Goal: Task Accomplishment & Management: Use online tool/utility

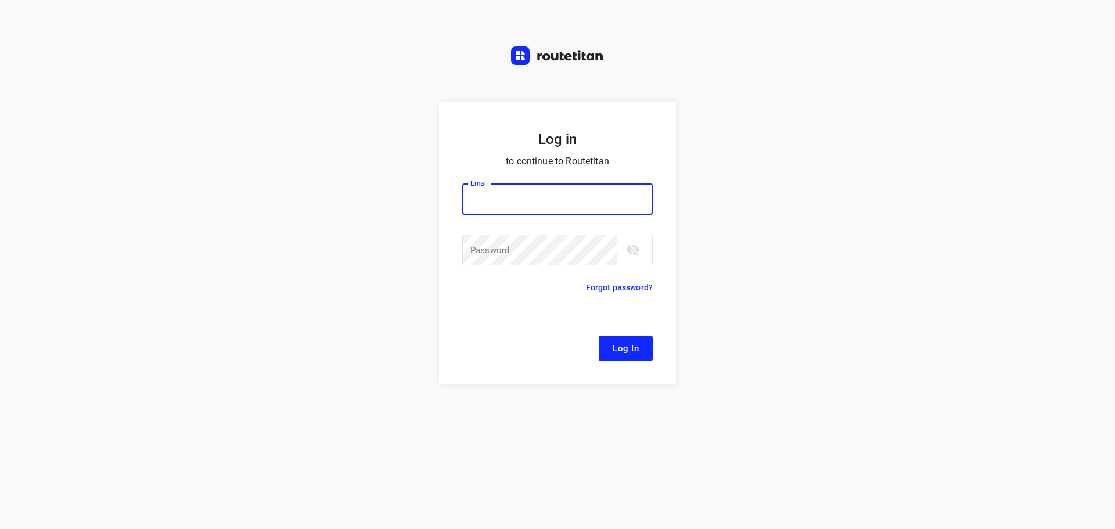
click at [535, 204] on input "email" at bounding box center [557, 198] width 190 height 31
type input "[EMAIL_ADDRESS][DOMAIN_NAME]"
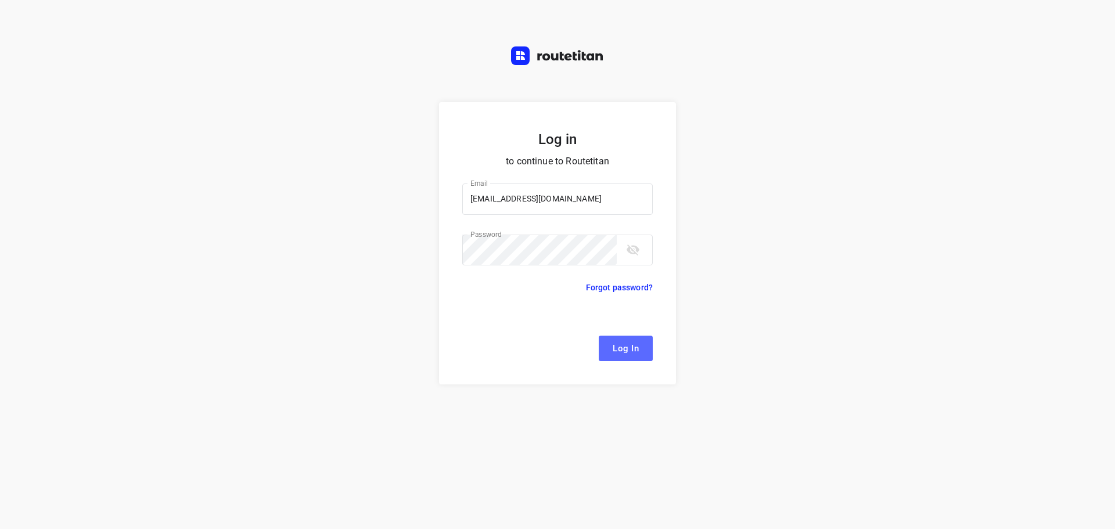
click at [621, 351] on span "Log In" at bounding box center [625, 348] width 26 height 15
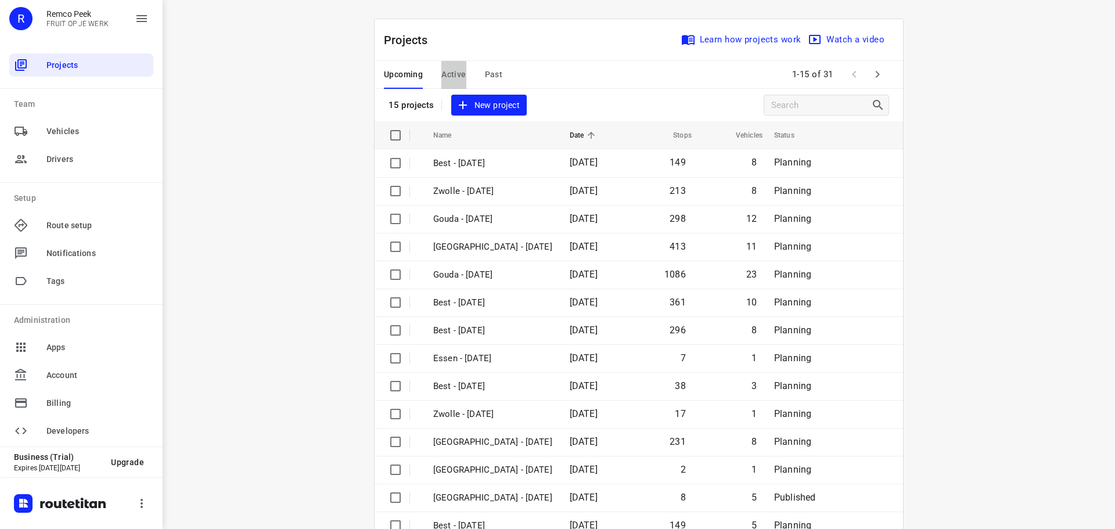
click at [457, 70] on span "Active" at bounding box center [453, 74] width 24 height 15
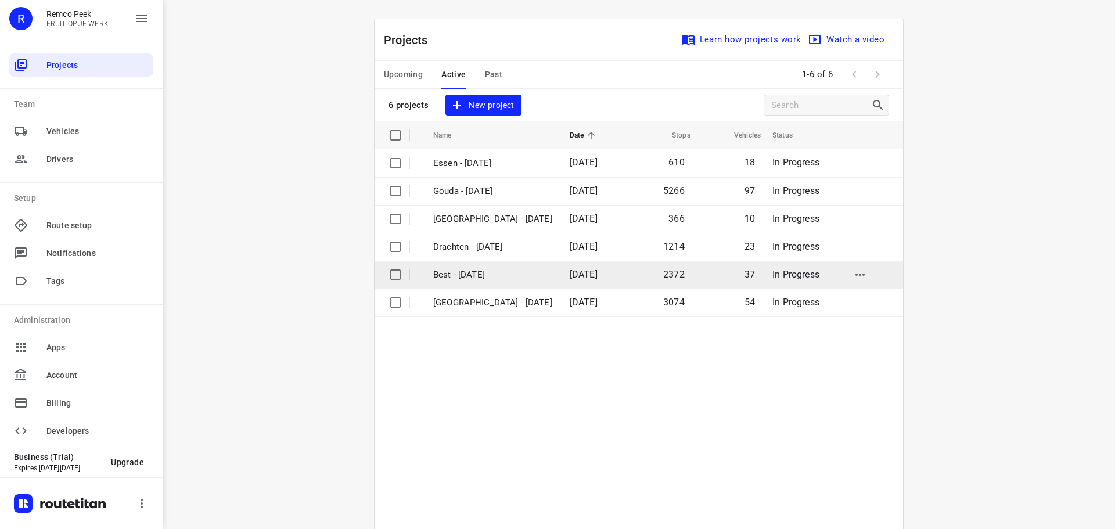
click at [459, 276] on p "Best - [DATE]" at bounding box center [492, 274] width 119 height 13
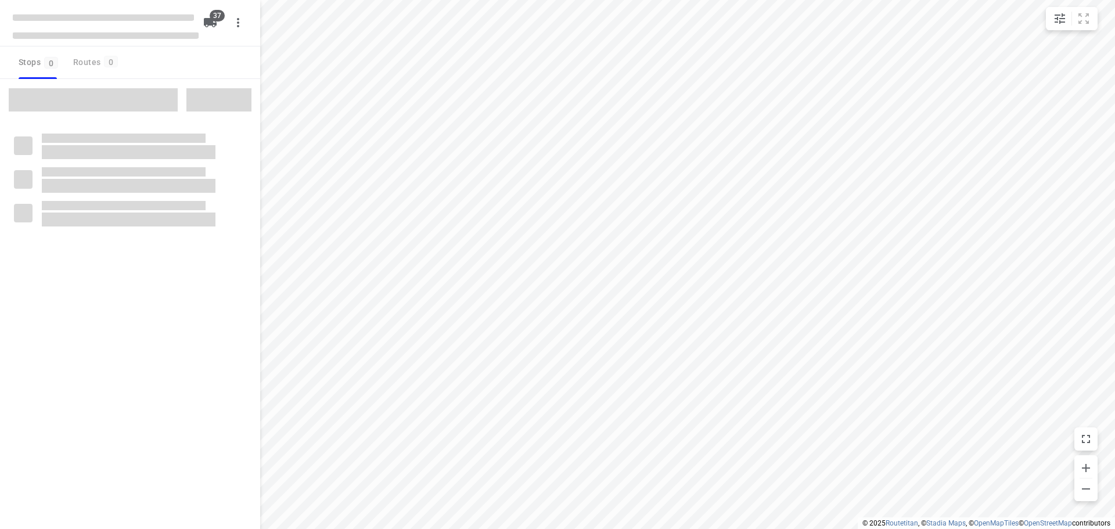
checkbox input "true"
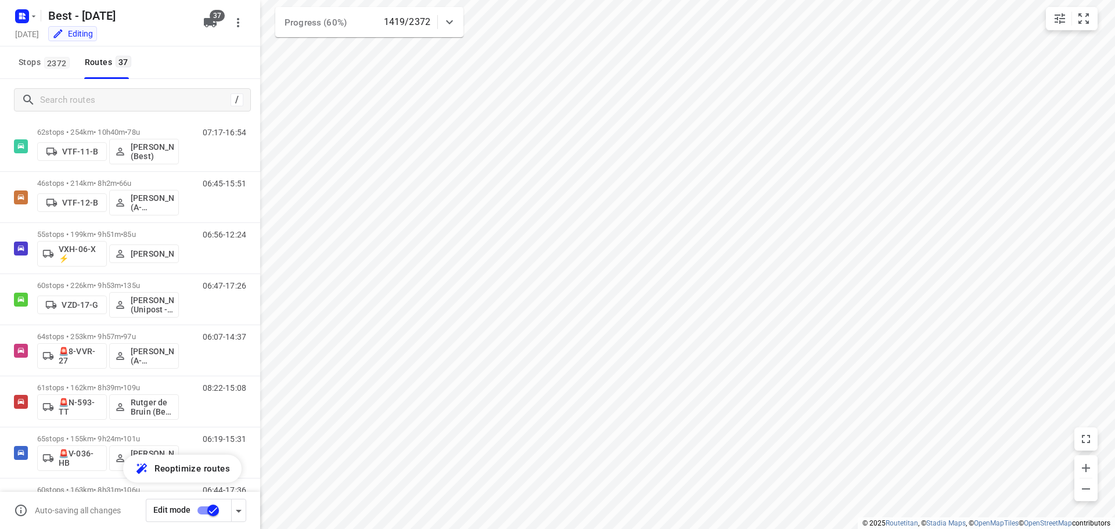
scroll to position [1206, 0]
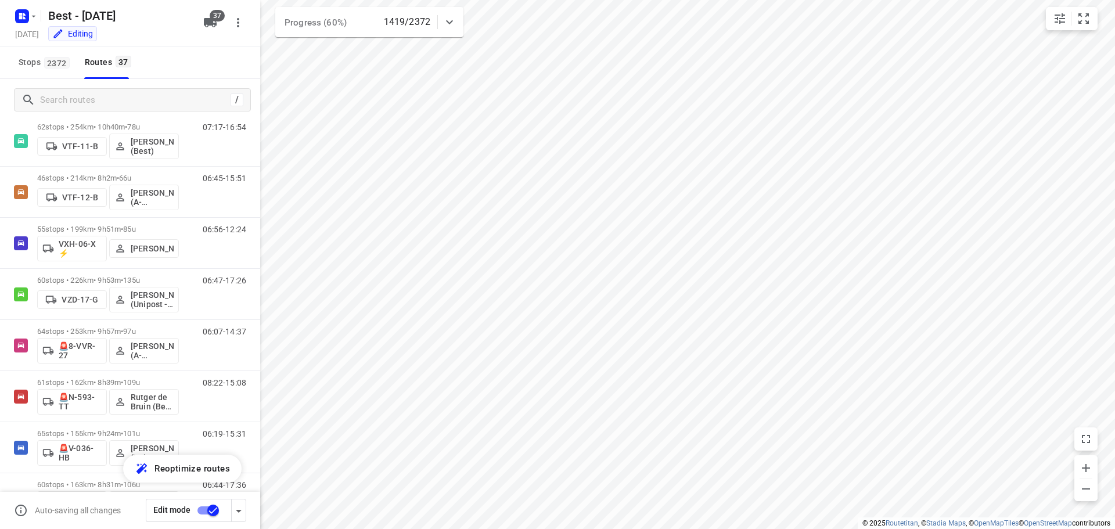
click at [454, 20] on icon at bounding box center [449, 22] width 14 height 14
click at [449, 19] on div at bounding box center [449, 26] width 23 height 23
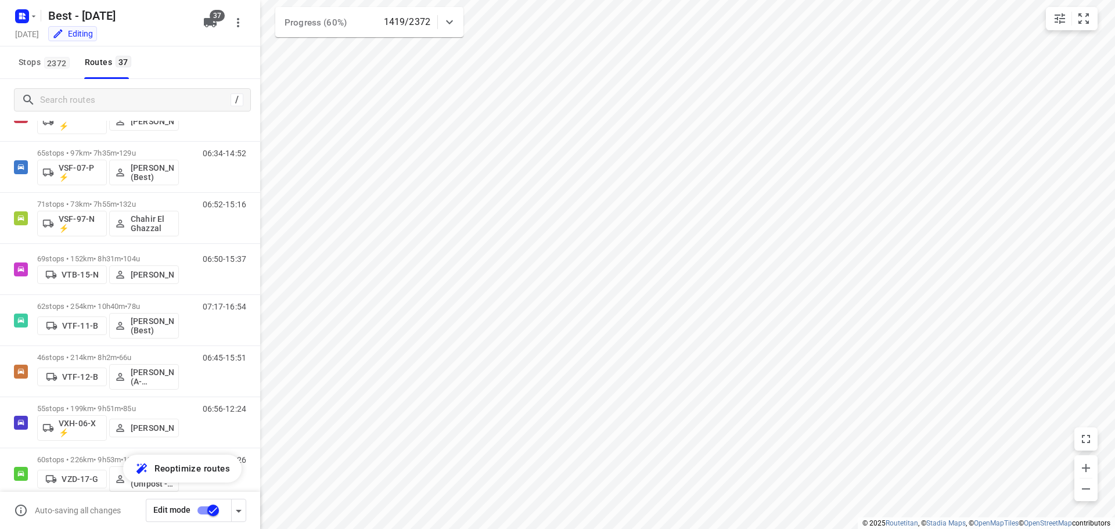
scroll to position [1021, 0]
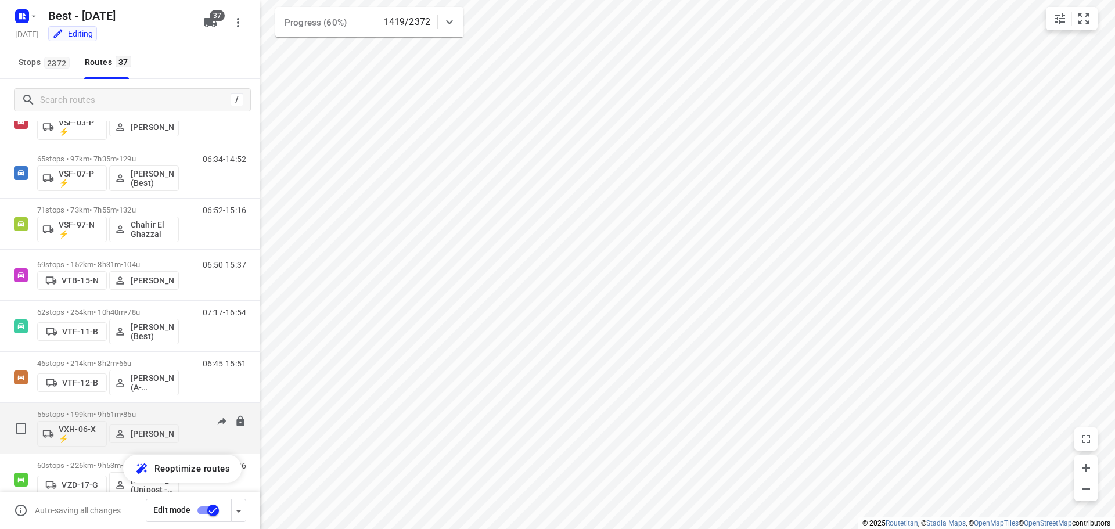
click at [107, 413] on p "55 stops • 199km • 9h51m • 85u" at bounding box center [108, 414] width 142 height 9
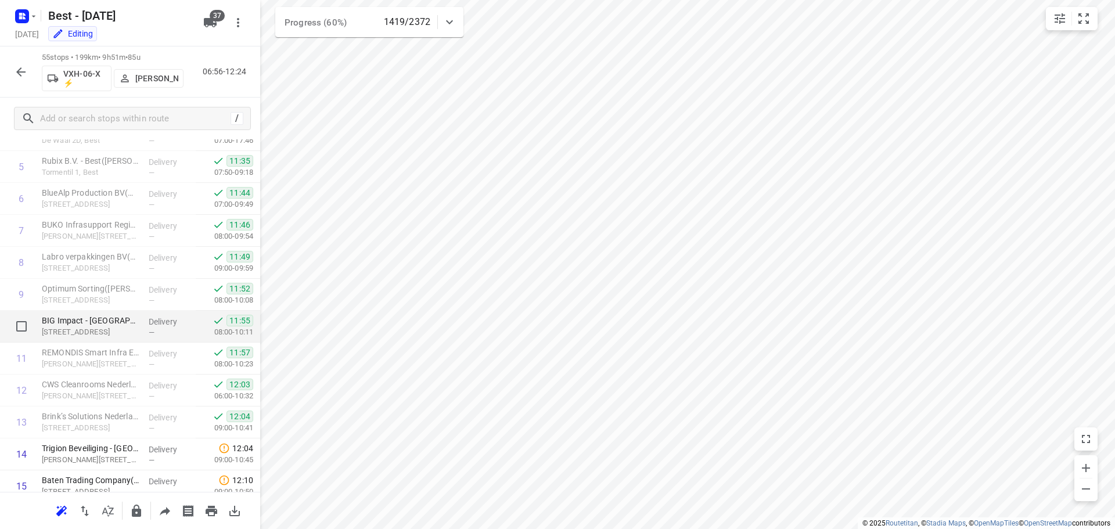
scroll to position [290, 0]
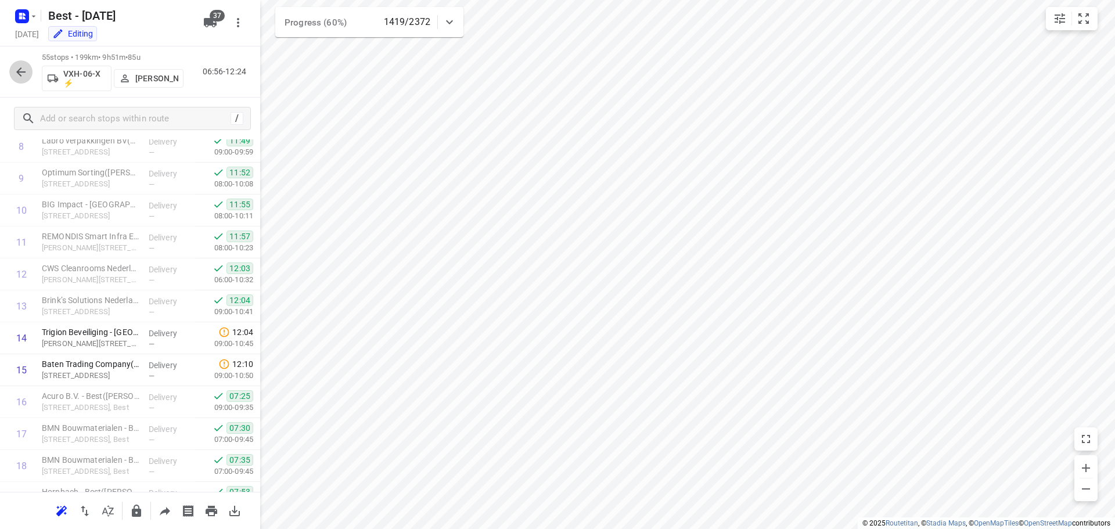
click at [20, 69] on icon "button" at bounding box center [20, 71] width 9 height 9
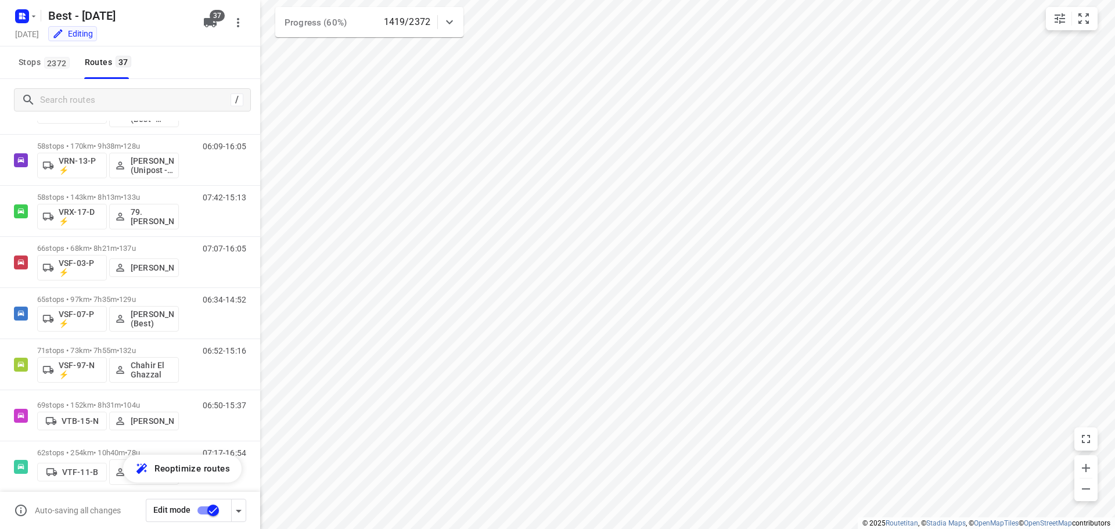
scroll to position [809, 0]
